Goal: Task Accomplishment & Management: Manage account settings

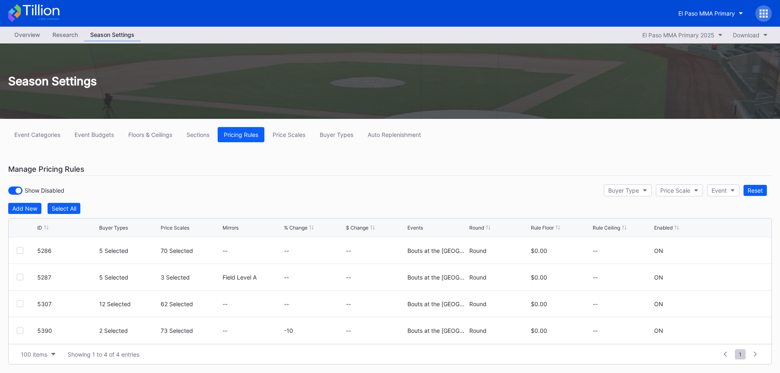
scroll to position [20, 0]
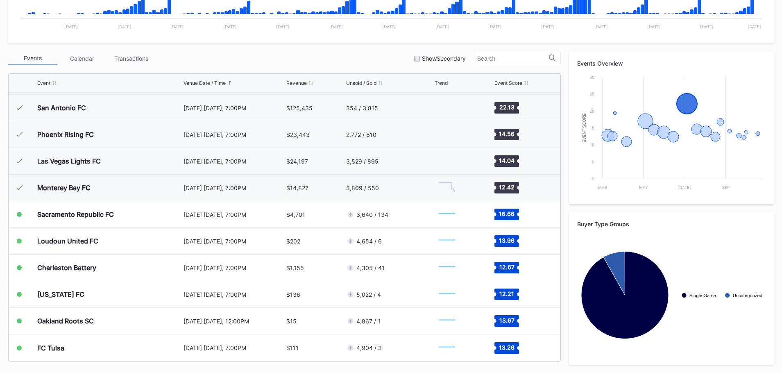
scroll to position [42, 0]
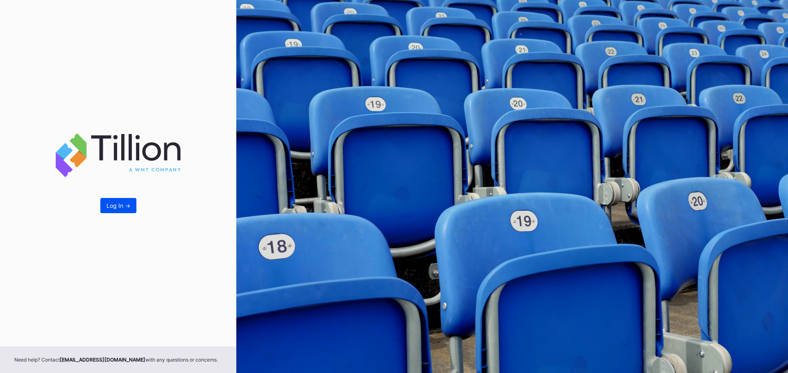
click at [120, 205] on div "Log In ->" at bounding box center [119, 205] width 24 height 7
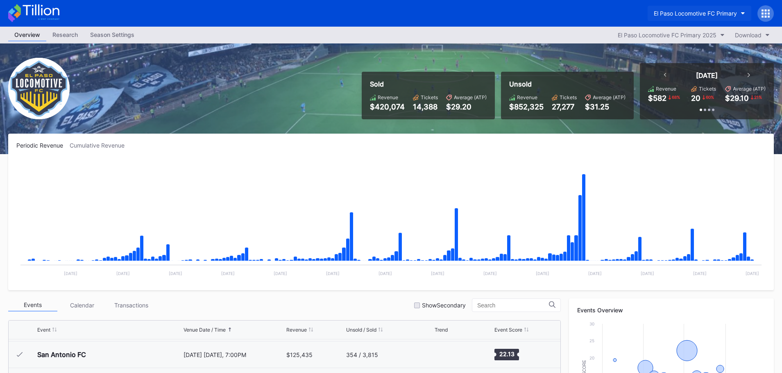
click at [740, 18] on button "El Paso Locomotive FC Primary" at bounding box center [700, 13] width 104 height 15
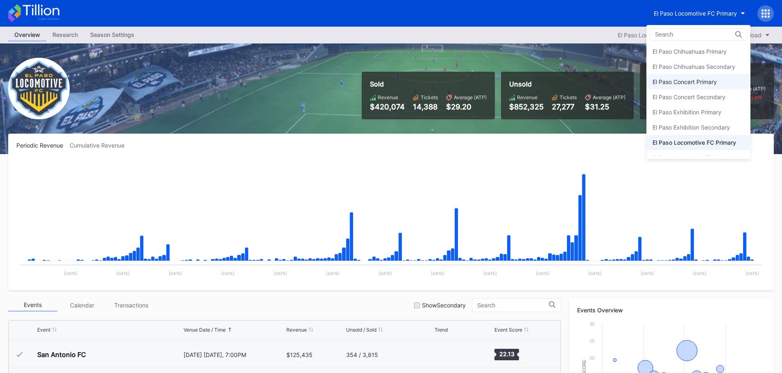
click at [701, 84] on div "El Paso Concert Primary" at bounding box center [685, 81] width 64 height 7
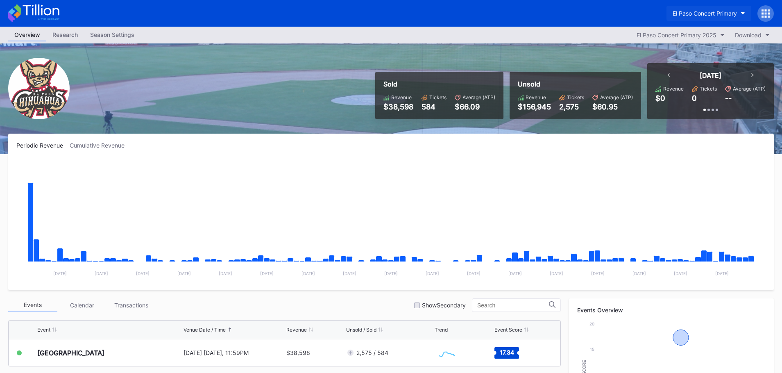
click at [706, 15] on div "El Paso Concert Primary" at bounding box center [705, 13] width 64 height 7
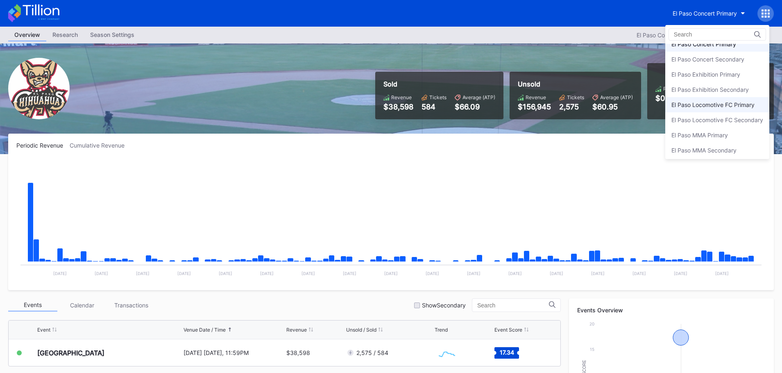
scroll to position [40, 0]
click at [704, 135] on div "El Paso MMA Primary" at bounding box center [699, 132] width 57 height 7
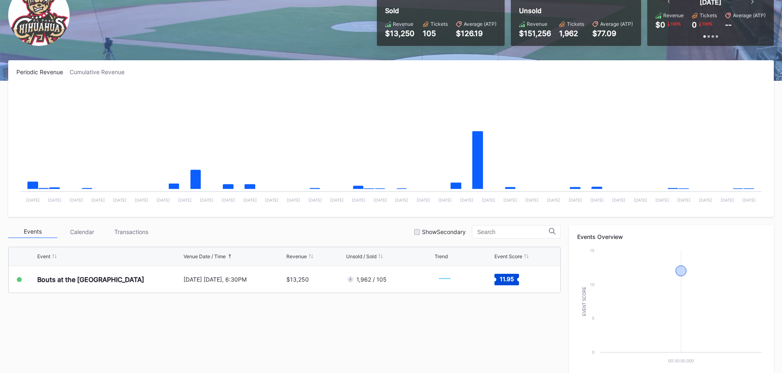
scroll to position [164, 0]
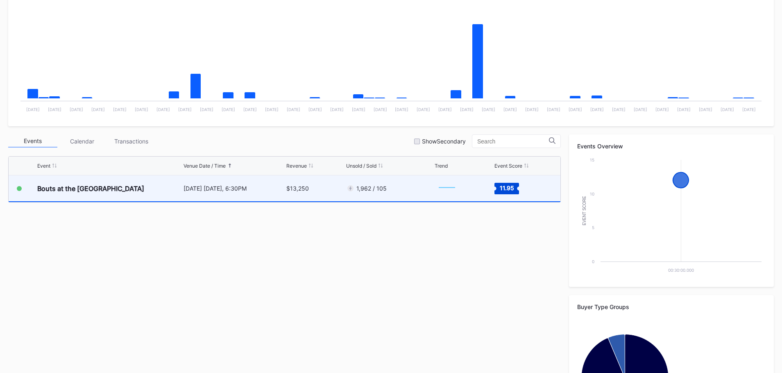
click at [283, 194] on div "October 11 Saturday, 6:30PM" at bounding box center [234, 188] width 101 height 26
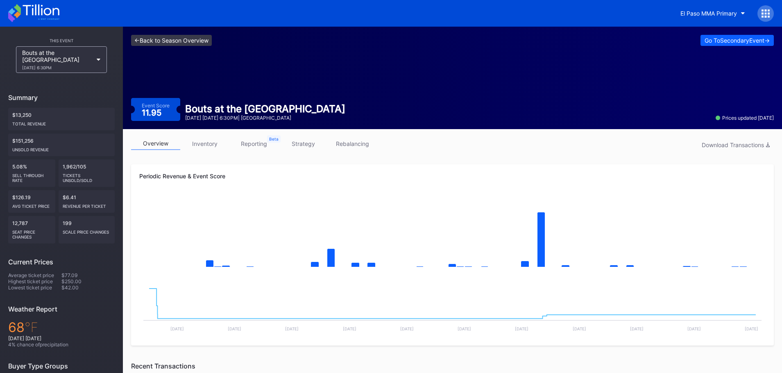
click at [149, 41] on link "<- Back to Season Overview" at bounding box center [171, 40] width 81 height 11
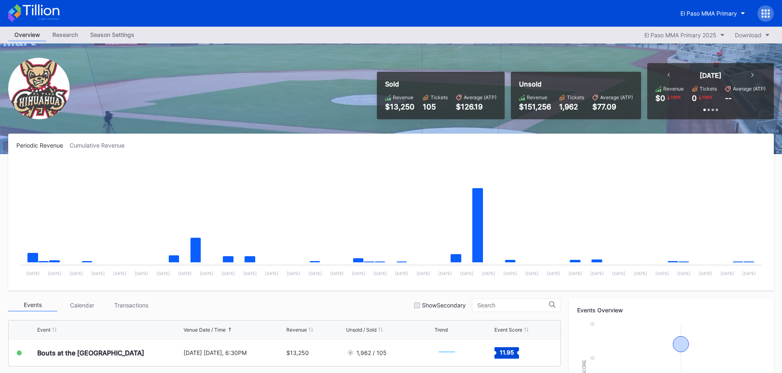
click at [127, 32] on div "Season Settings" at bounding box center [112, 35] width 57 height 12
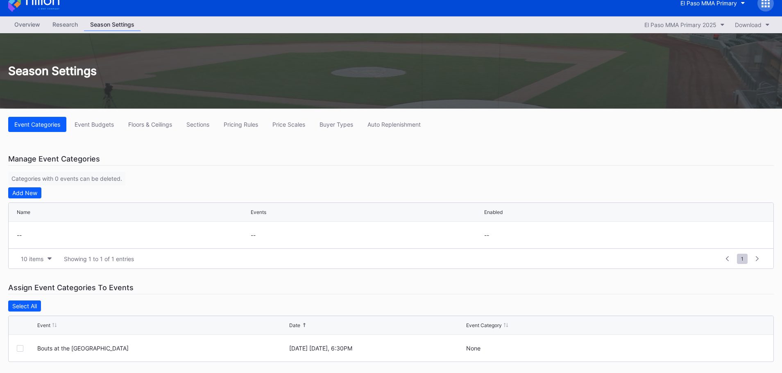
scroll to position [16, 0]
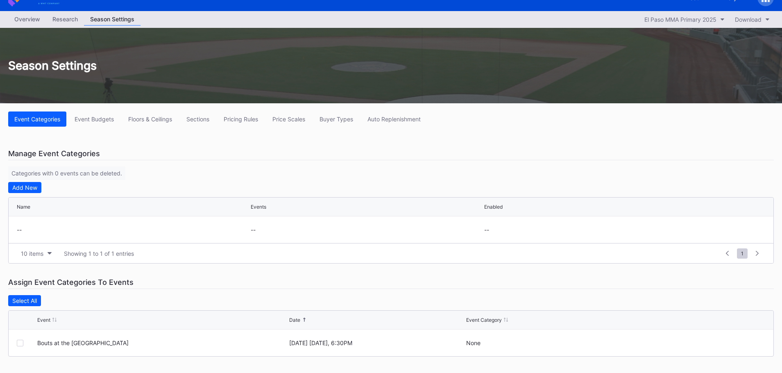
click at [241, 117] on div "Pricing Rules" at bounding box center [241, 119] width 34 height 7
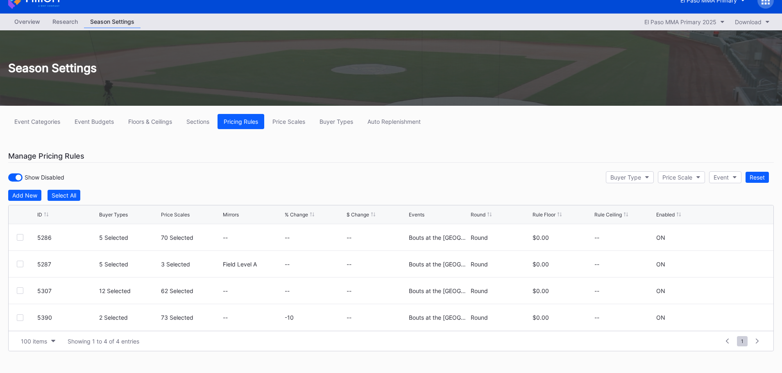
scroll to position [20, 0]
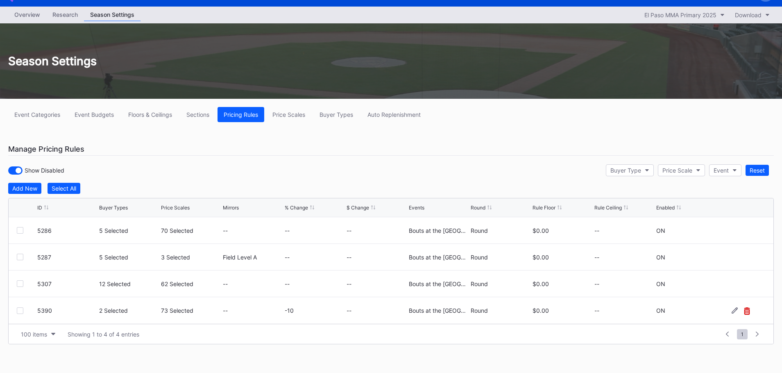
click at [748, 313] on icon at bounding box center [747, 310] width 6 height 7
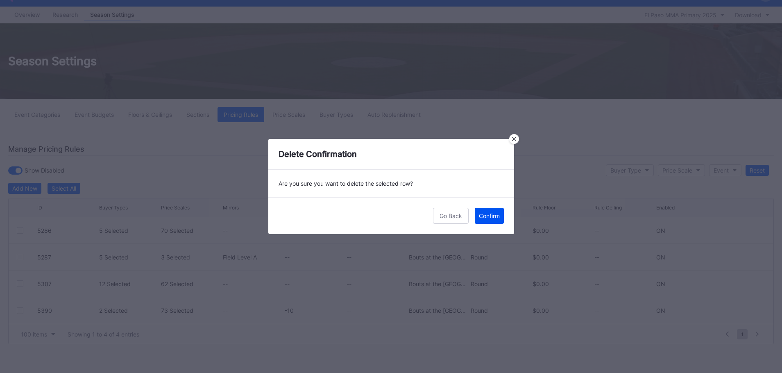
click at [499, 219] on button "Confirm" at bounding box center [489, 216] width 29 height 16
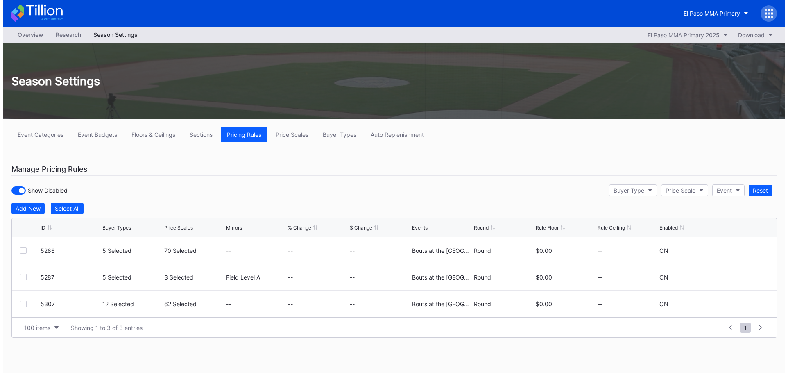
scroll to position [0, 0]
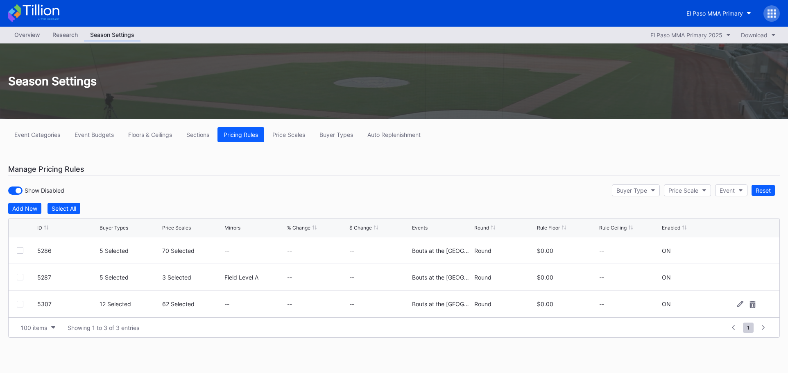
click at [21, 304] on div at bounding box center [20, 304] width 7 height 7
click at [739, 301] on icon at bounding box center [740, 304] width 6 height 6
click at [146, 313] on button "12 Selected" at bounding box center [130, 307] width 60 height 16
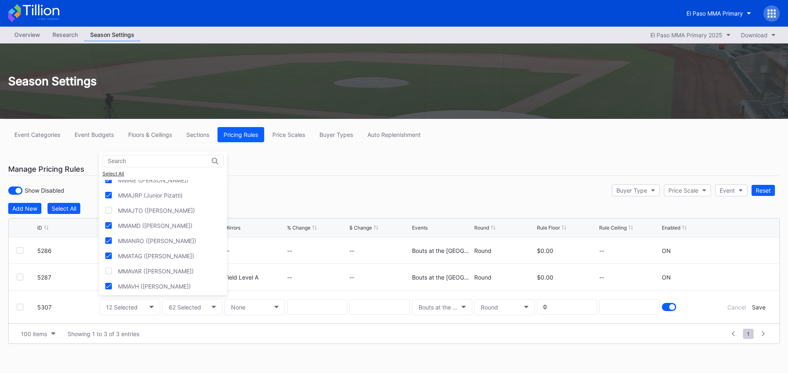
scroll to position [164, 0]
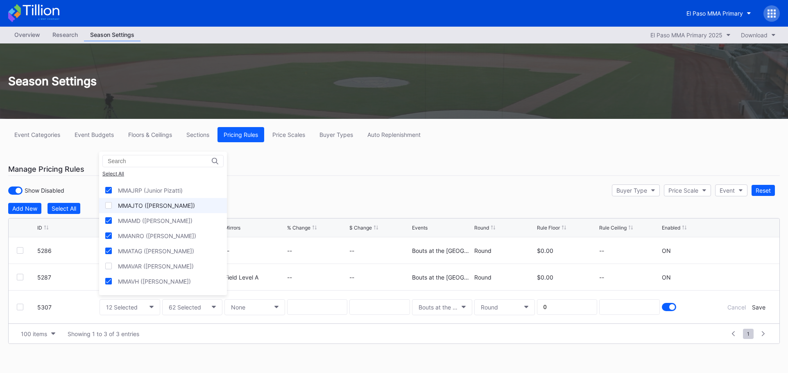
click at [110, 206] on div at bounding box center [108, 205] width 7 height 7
click at [111, 268] on div at bounding box center [109, 266] width 7 height 7
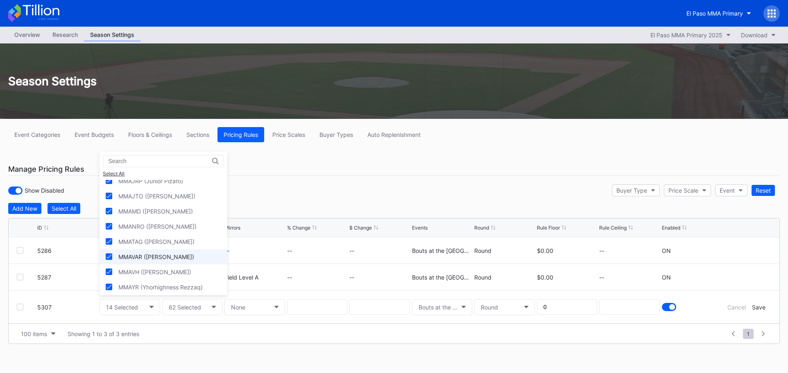
scroll to position [176, 0]
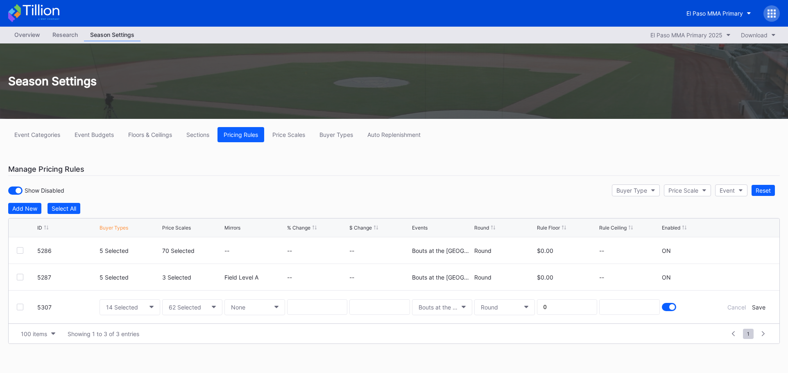
click at [765, 309] on div "Save" at bounding box center [759, 307] width 14 height 7
